Goal: Communication & Community: Answer question/provide support

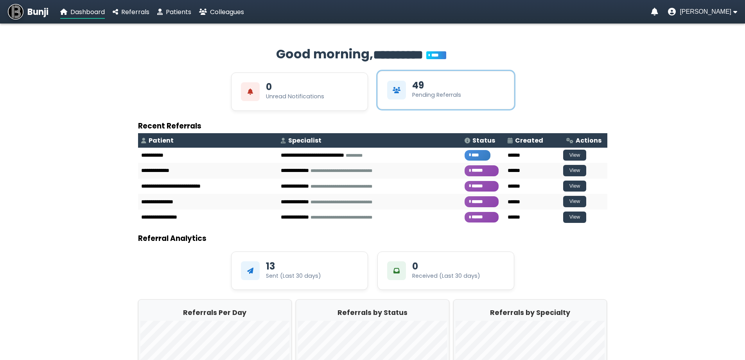
click at [419, 91] on div "Pending Referrals" at bounding box center [436, 95] width 49 height 8
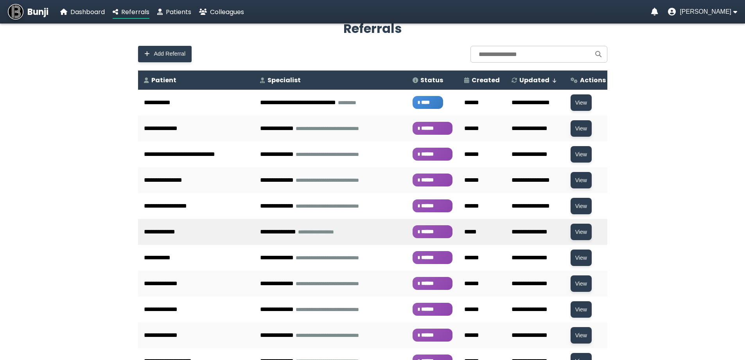
scroll to position [39, 0]
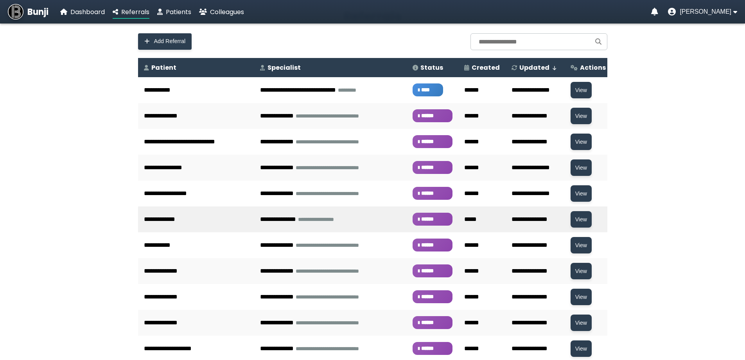
click at [253, 223] on td "**********" at bounding box center [196, 219] width 117 height 26
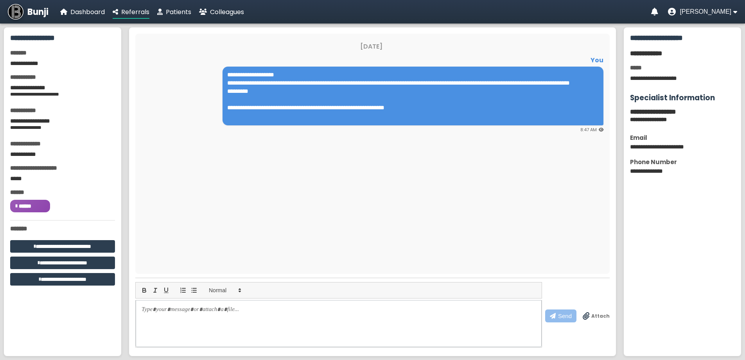
click at [597, 316] on span "Attach" at bounding box center [601, 315] width 18 height 7
click at [0, 0] on input "Attach" at bounding box center [0, 0] width 0 height 0
click at [565, 318] on button "Send" at bounding box center [560, 315] width 31 height 13
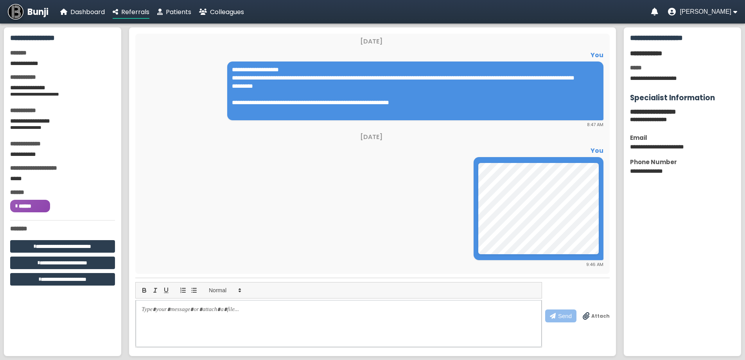
click at [324, 309] on p at bounding box center [339, 309] width 394 height 8
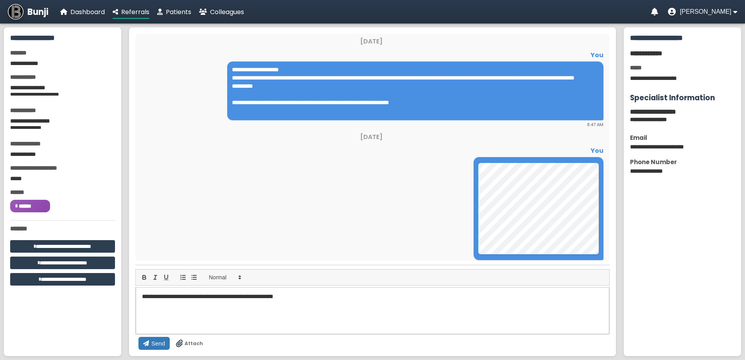
click at [170, 336] on button "Send" at bounding box center [153, 342] width 31 height 13
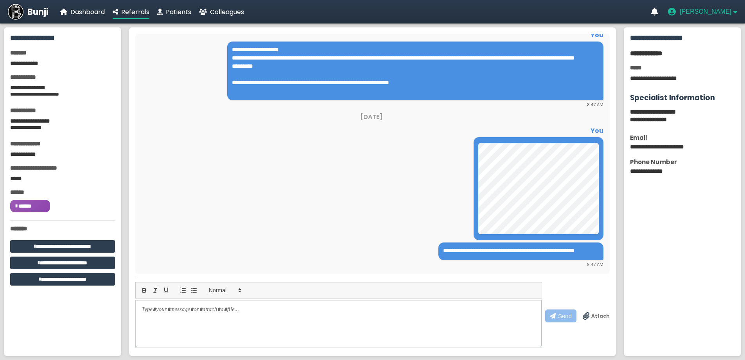
click at [731, 13] on span "[PERSON_NAME]" at bounding box center [706, 11] width 52 height 7
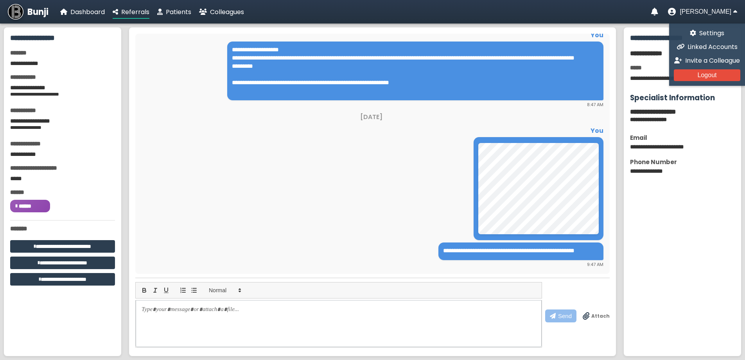
click at [33, 17] on span "Bunji" at bounding box center [37, 11] width 21 height 13
